Goal: Task Accomplishment & Management: Manage account settings

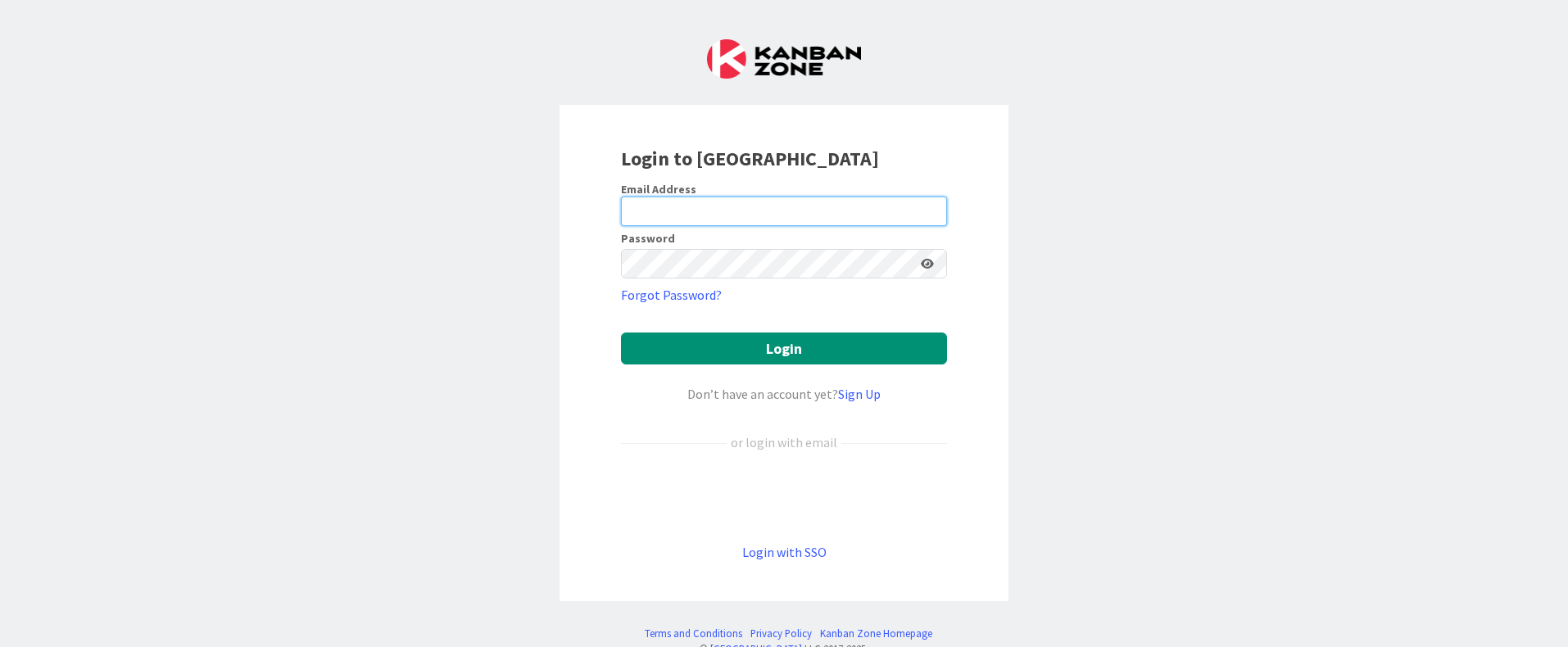
click at [712, 202] on input "email" at bounding box center [784, 211] width 326 height 30
paste input "[EMAIL_ADDRESS][PERSON_NAME][DOMAIN_NAME]"
type input "[EMAIL_ADDRESS][PERSON_NAME][DOMAIN_NAME]"
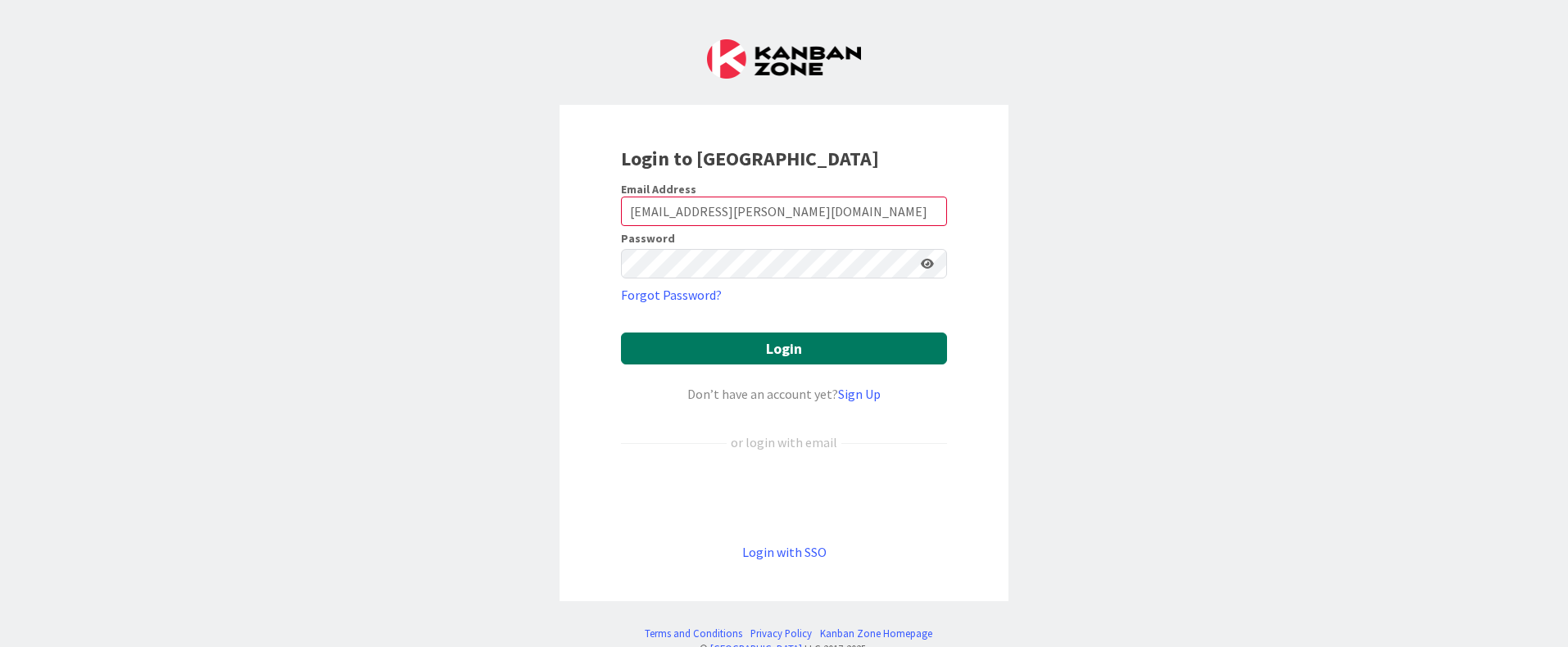
click at [705, 341] on button "Login" at bounding box center [784, 348] width 326 height 32
